Goal: Information Seeking & Learning: Find contact information

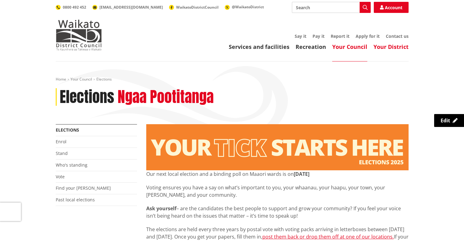
click at [403, 47] on link "Your District" at bounding box center [390, 46] width 35 height 7
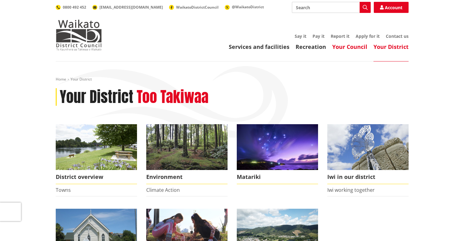
click at [342, 50] on link "Your Council" at bounding box center [349, 46] width 35 height 7
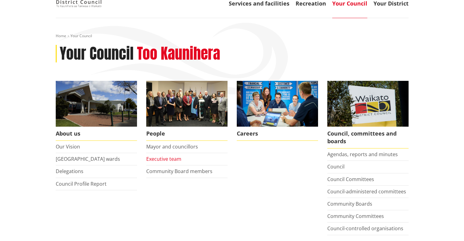
scroll to position [62, 0]
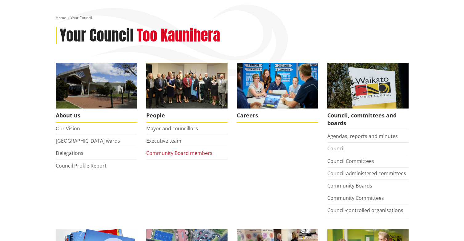
click at [194, 152] on link "Community Board members" at bounding box center [179, 153] width 66 height 7
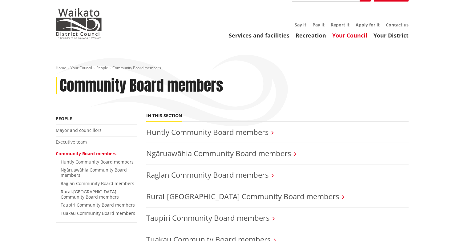
scroll to position [62, 0]
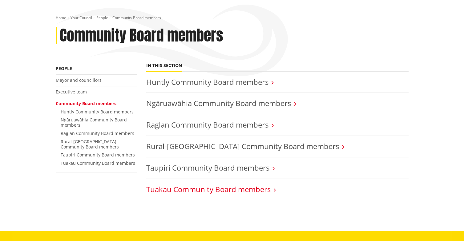
click at [199, 192] on link "Tuakau Community Board members" at bounding box center [208, 189] width 124 height 10
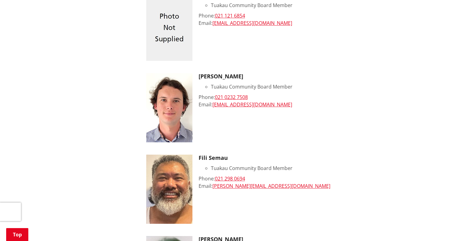
scroll to position [339, 0]
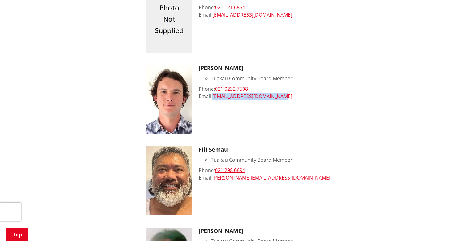
drag, startPoint x: 289, startPoint y: 95, endPoint x: 214, endPoint y: 98, distance: 74.6
click at [214, 98] on div "Email: carlmorgan01@hotmail.co.uk" at bounding box center [304, 96] width 210 height 7
copy link "carlmorgan01@hotmail.co.uk"
